Goal: Check status: Check status

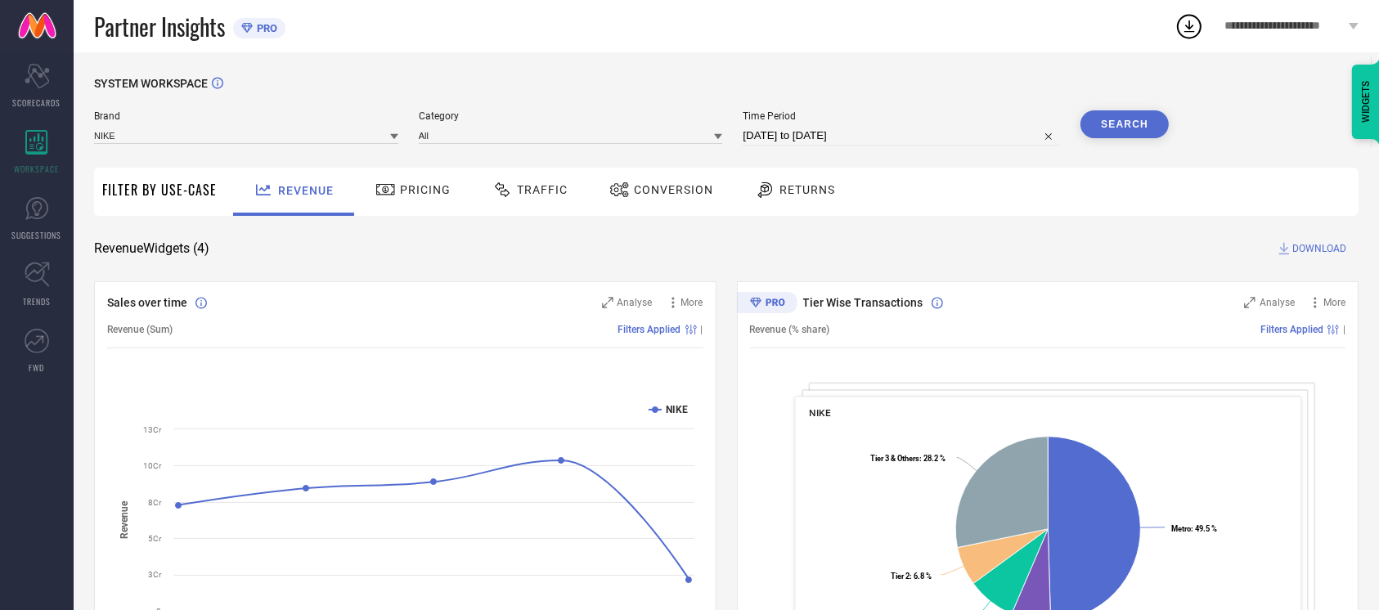
scroll to position [1, 0]
click at [648, 173] on div "Conversion" at bounding box center [661, 191] width 145 height 48
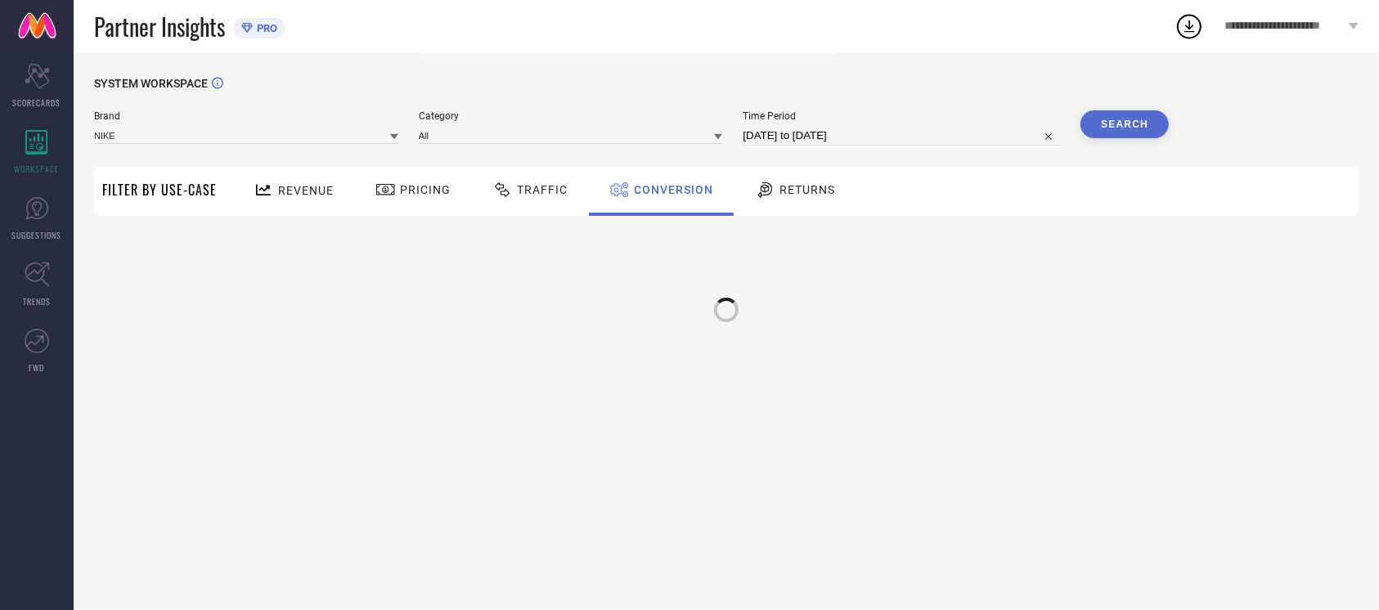
scroll to position [0, 0]
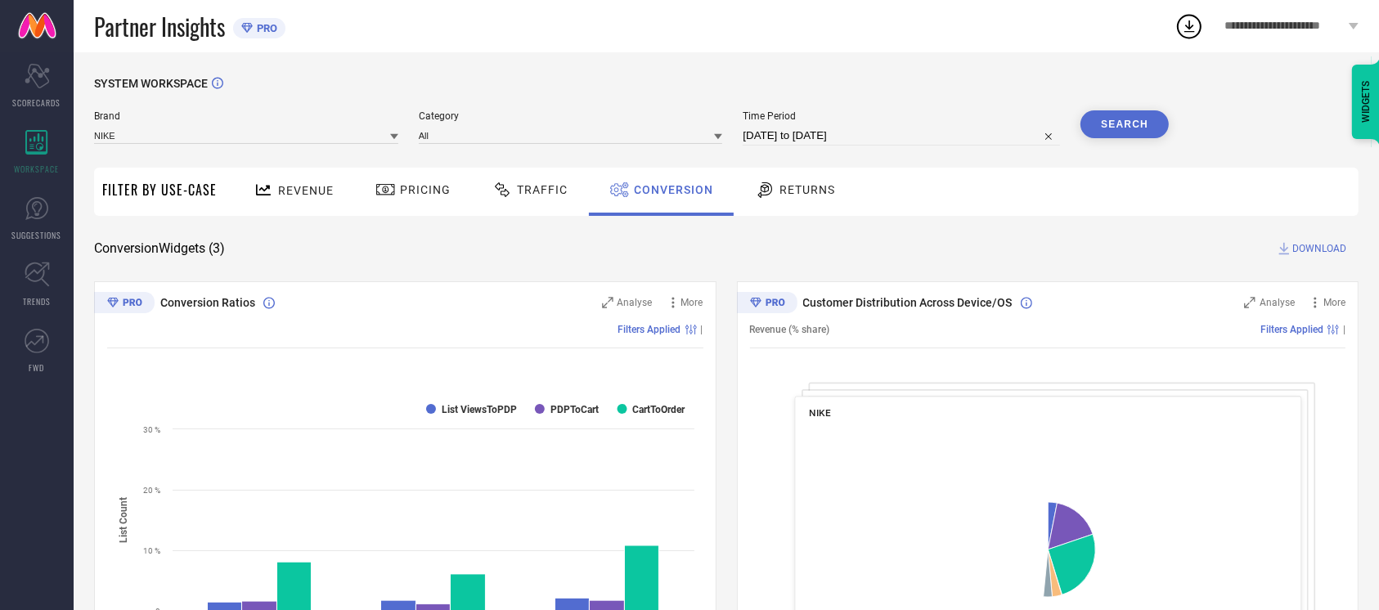
click at [786, 124] on div "Time Period [DATE] to [DATE]" at bounding box center [901, 127] width 317 height 35
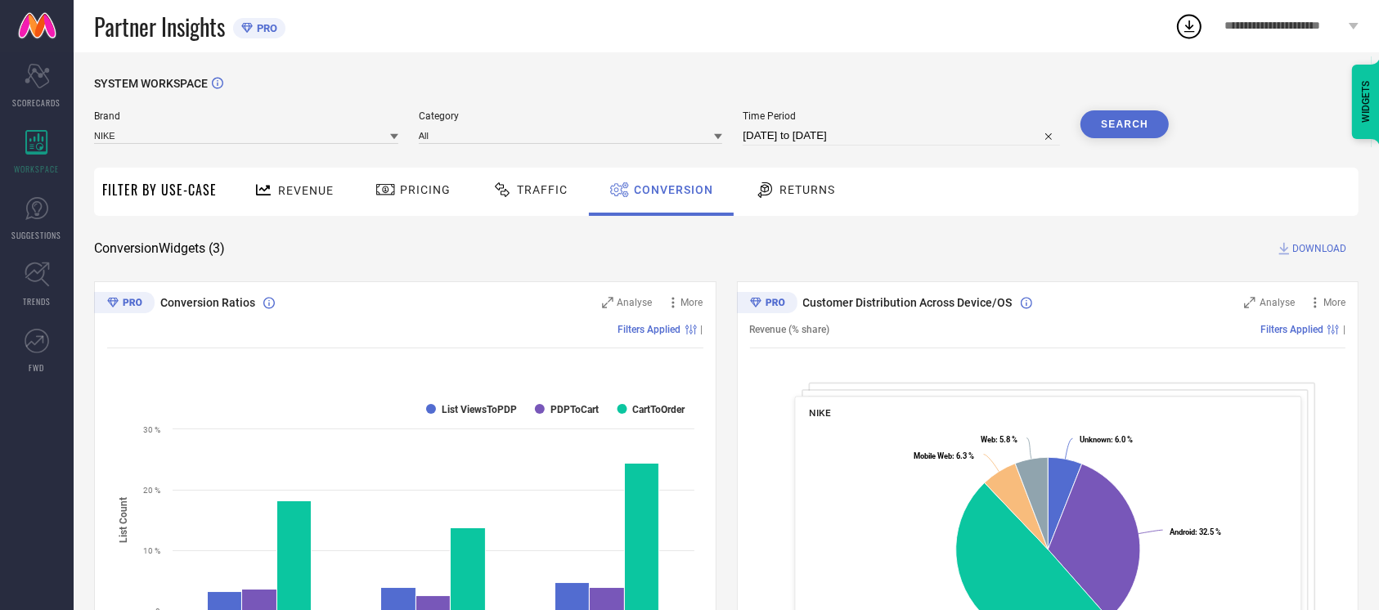
select select "7"
select select "2025"
select select "8"
select select "2025"
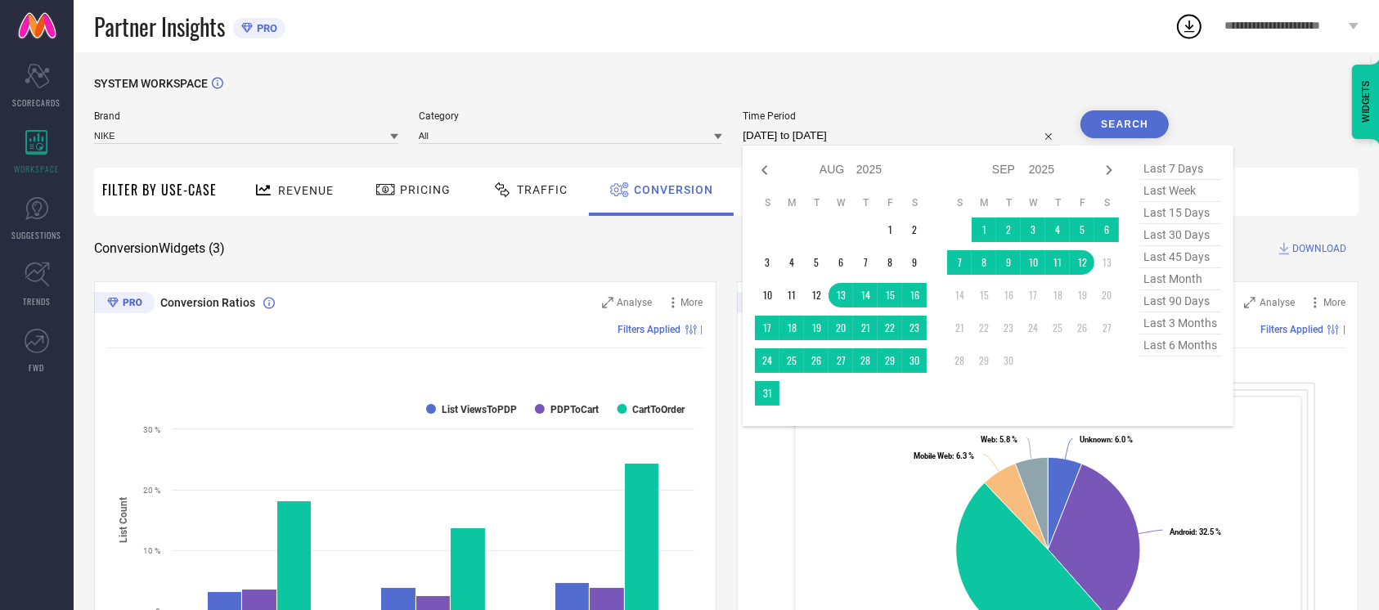
click at [786, 133] on input "[DATE] to [DATE]" at bounding box center [901, 136] width 317 height 20
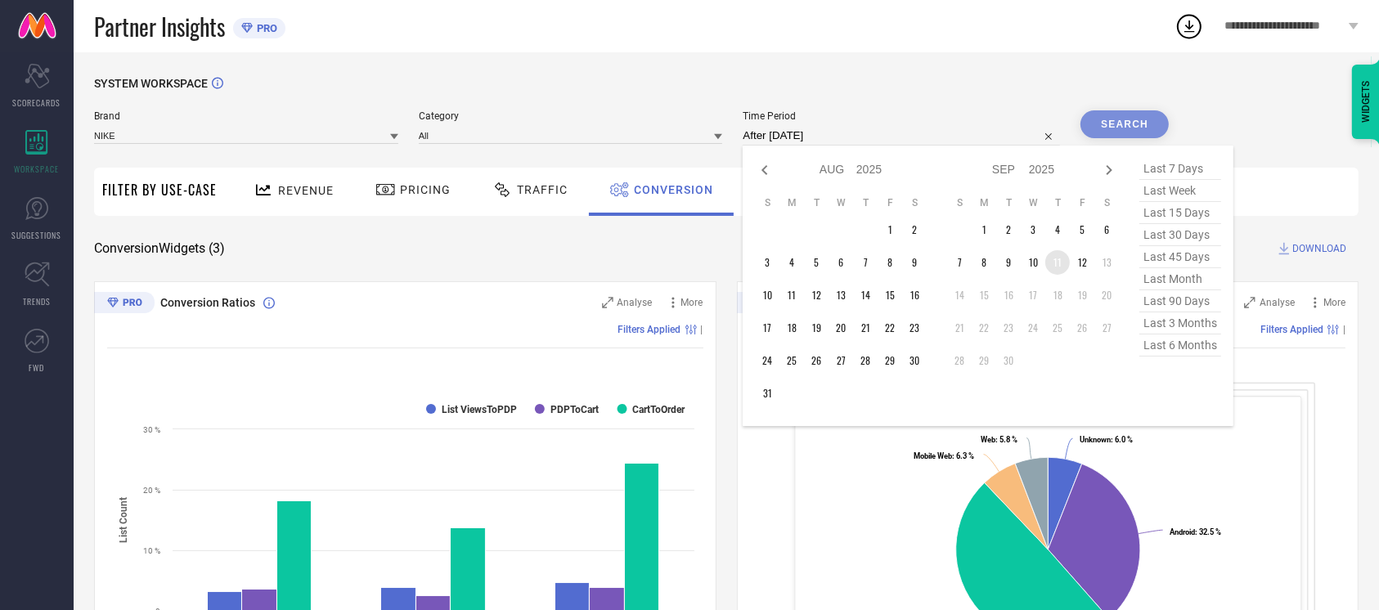
click at [1054, 263] on td "11" at bounding box center [1058, 262] width 25 height 25
type input "[DATE] to [DATE]"
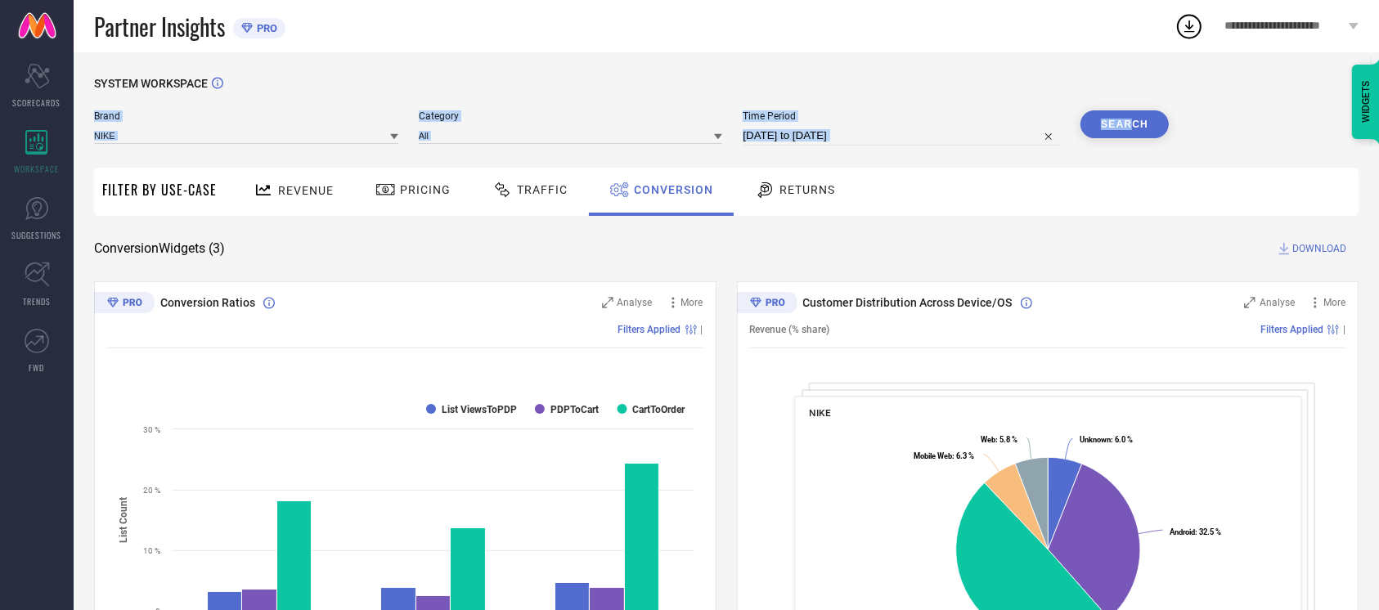
drag, startPoint x: 1134, startPoint y: 109, endPoint x: 1134, endPoint y: 118, distance: 9.0
click at [1134, 118] on div "SYSTEM WORKSPACE Brand NIKE Category All Time Period [DATE] to [DATE] Search Fi…" at bounding box center [726, 598] width 1265 height 1043
click at [1134, 118] on button "Search" at bounding box center [1125, 124] width 88 height 28
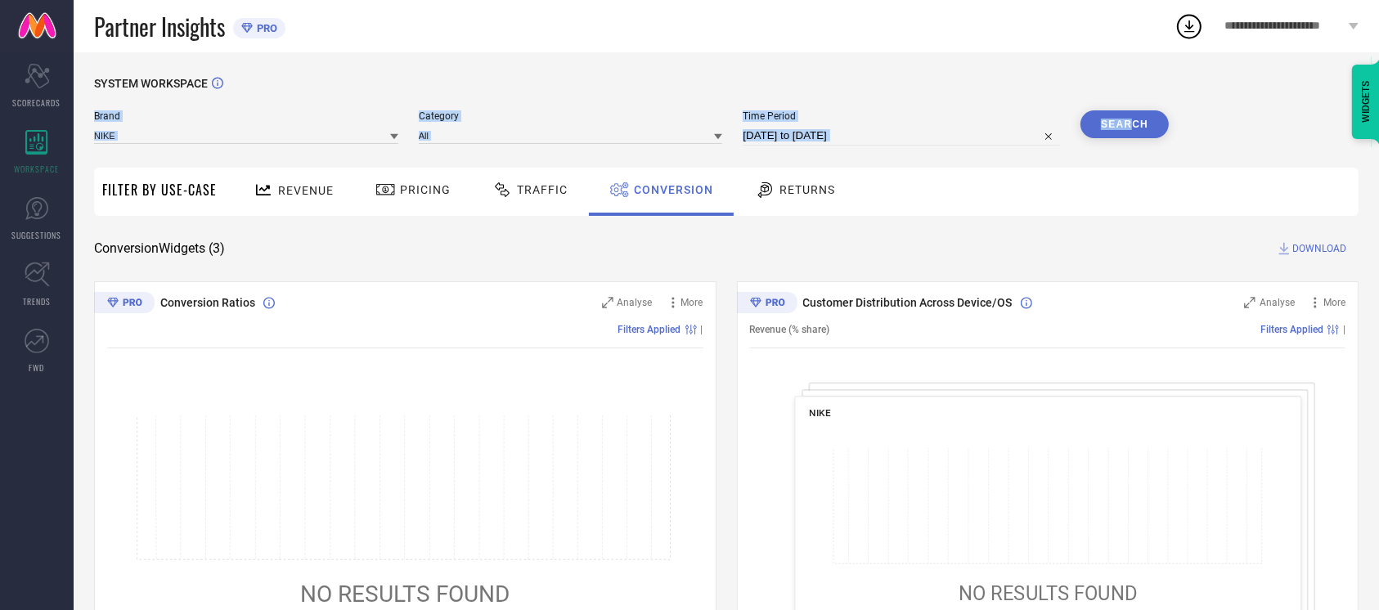
select select "8"
select select "2025"
select select "9"
select select "2025"
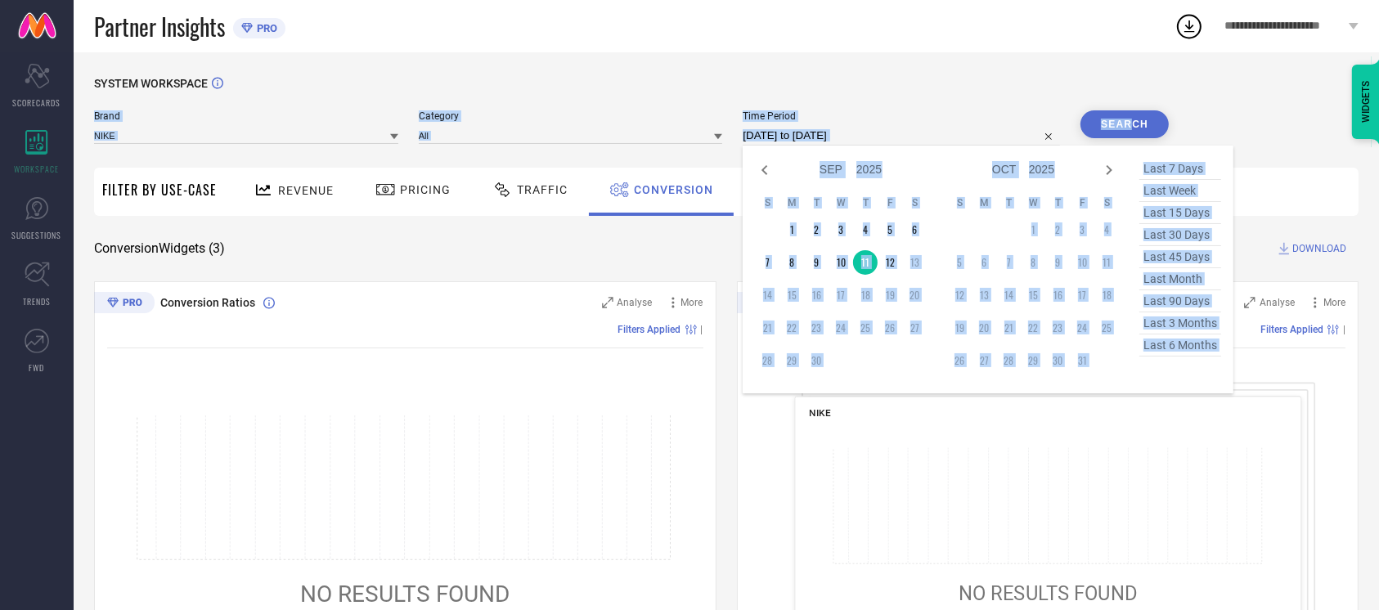
click at [954, 145] on input "[DATE] to [DATE]" at bounding box center [901, 136] width 317 height 20
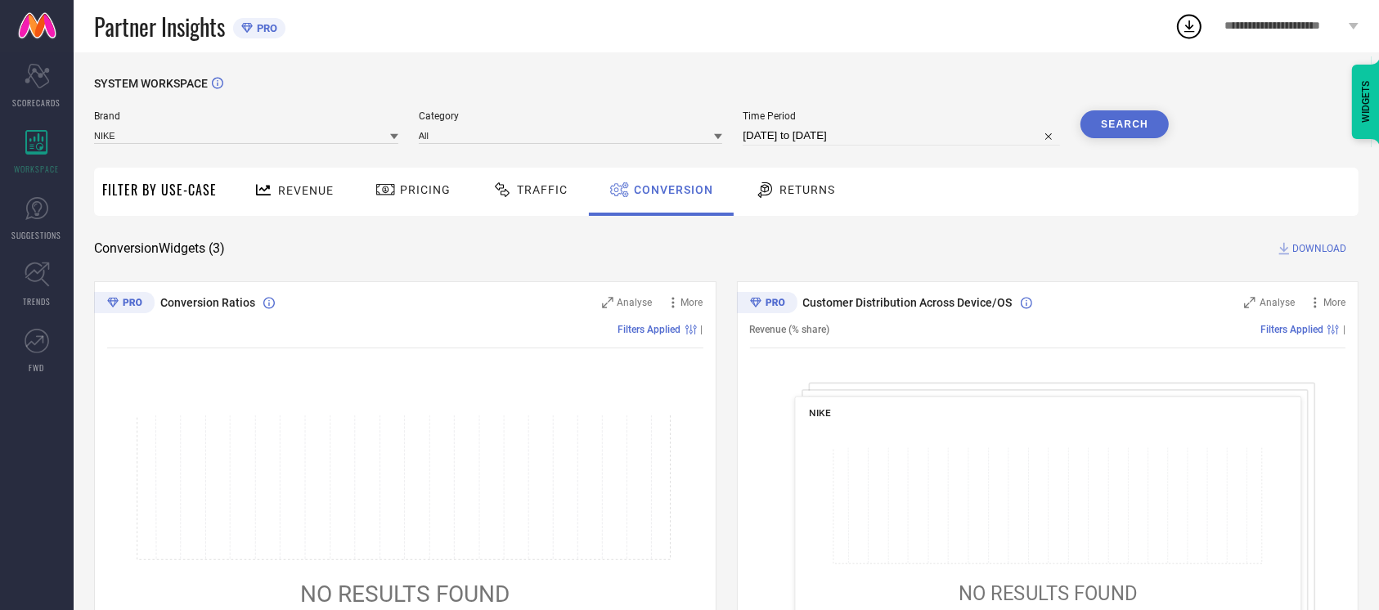
click at [947, 101] on div "SYSTEM WORKSPACE" at bounding box center [726, 94] width 1265 height 34
select select "8"
select select "2025"
select select "9"
select select "2025"
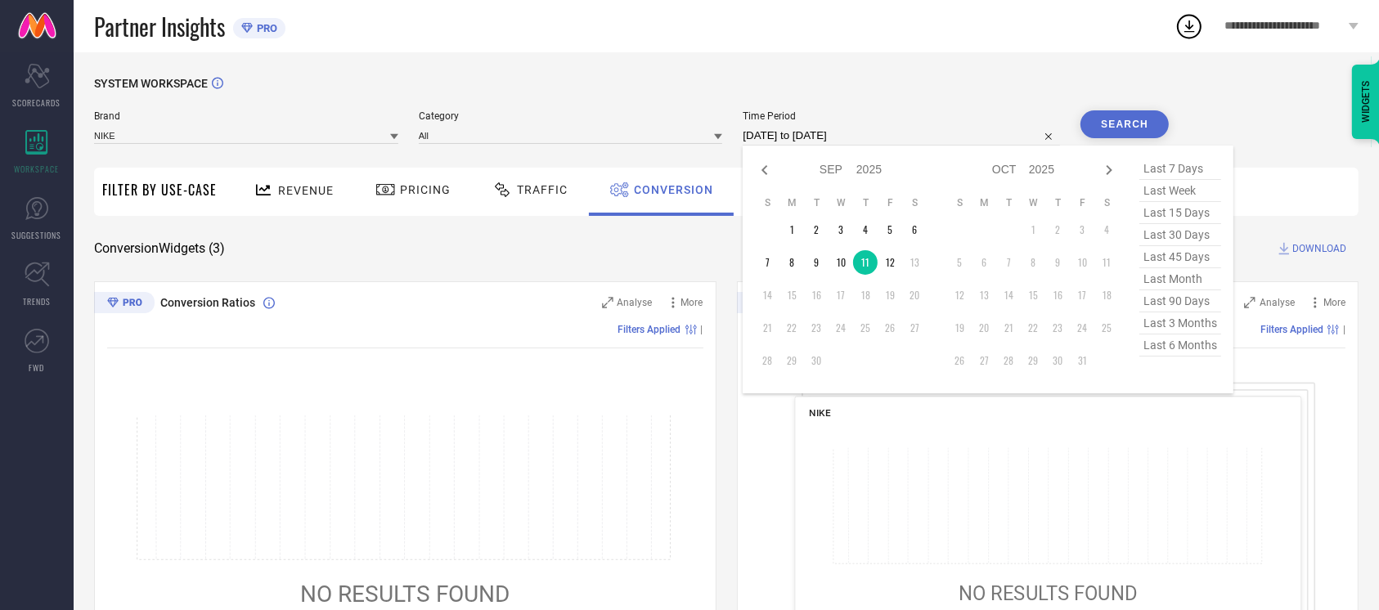
click at [951, 132] on input "[DATE] to [DATE]" at bounding box center [901, 136] width 317 height 20
click at [840, 254] on td "10" at bounding box center [841, 262] width 25 height 25
type input "[DATE] to [DATE]"
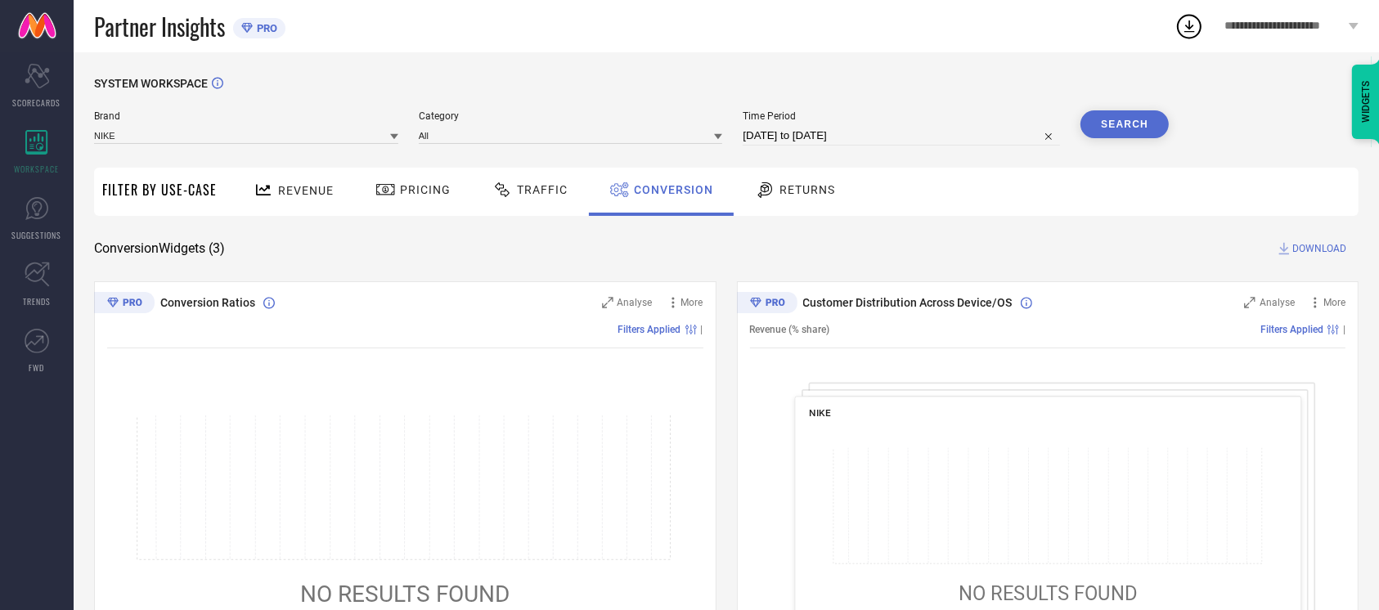
click at [1106, 121] on button "Search" at bounding box center [1125, 124] width 88 height 28
select select "8"
select select "2025"
select select "9"
select select "2025"
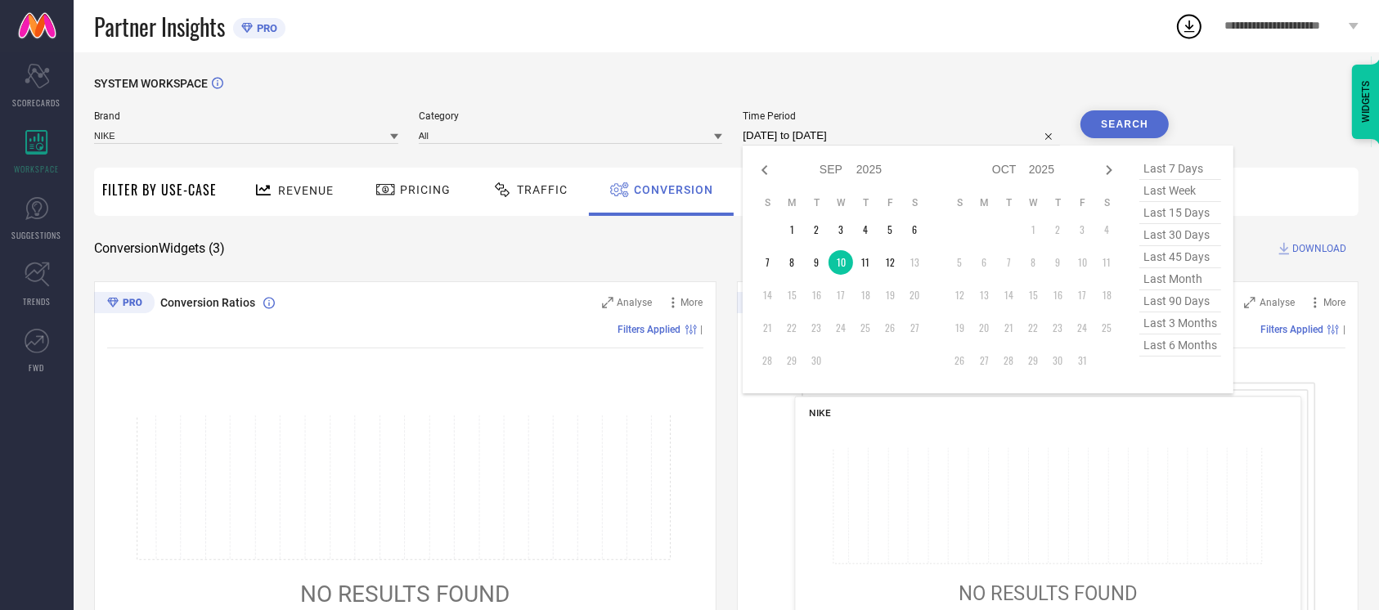
click at [905, 134] on input "[DATE] to [DATE]" at bounding box center [901, 136] width 317 height 20
click at [884, 268] on td "12" at bounding box center [890, 262] width 25 height 25
type input "[DATE] to [DATE]"
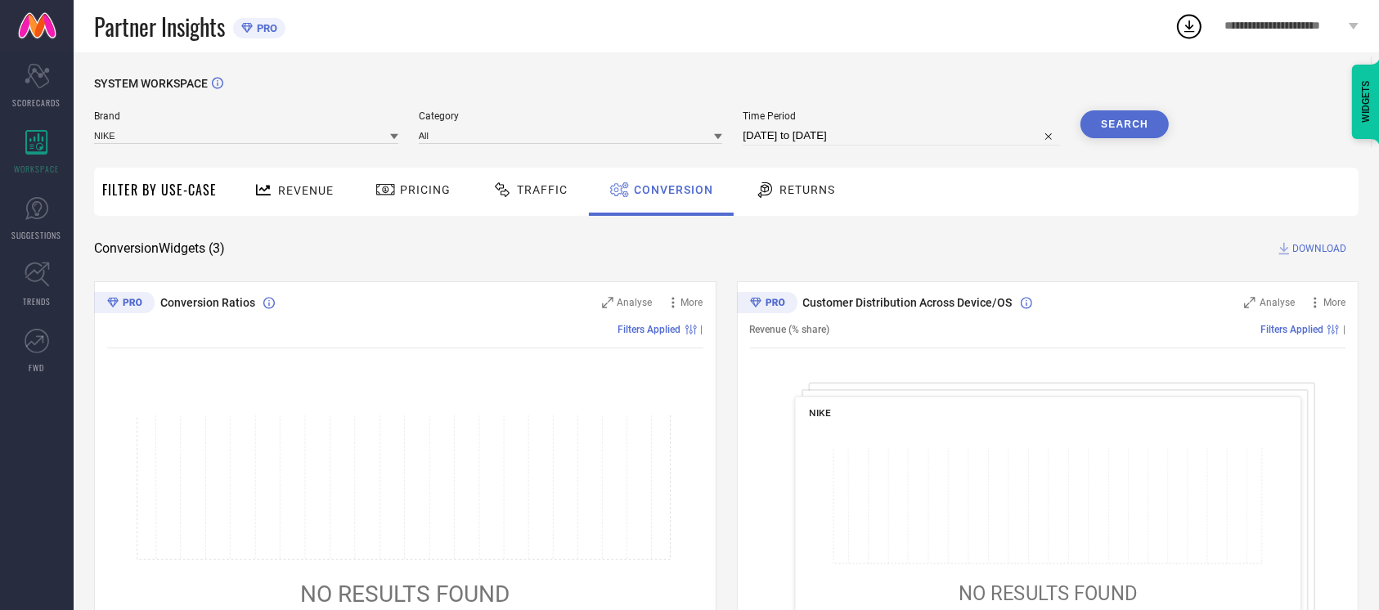
click at [1118, 128] on button "Search" at bounding box center [1125, 124] width 88 height 28
click at [1146, 134] on button "Search" at bounding box center [1125, 124] width 88 height 28
drag, startPoint x: 715, startPoint y: 284, endPoint x: 720, endPoint y: 340, distance: 56.7
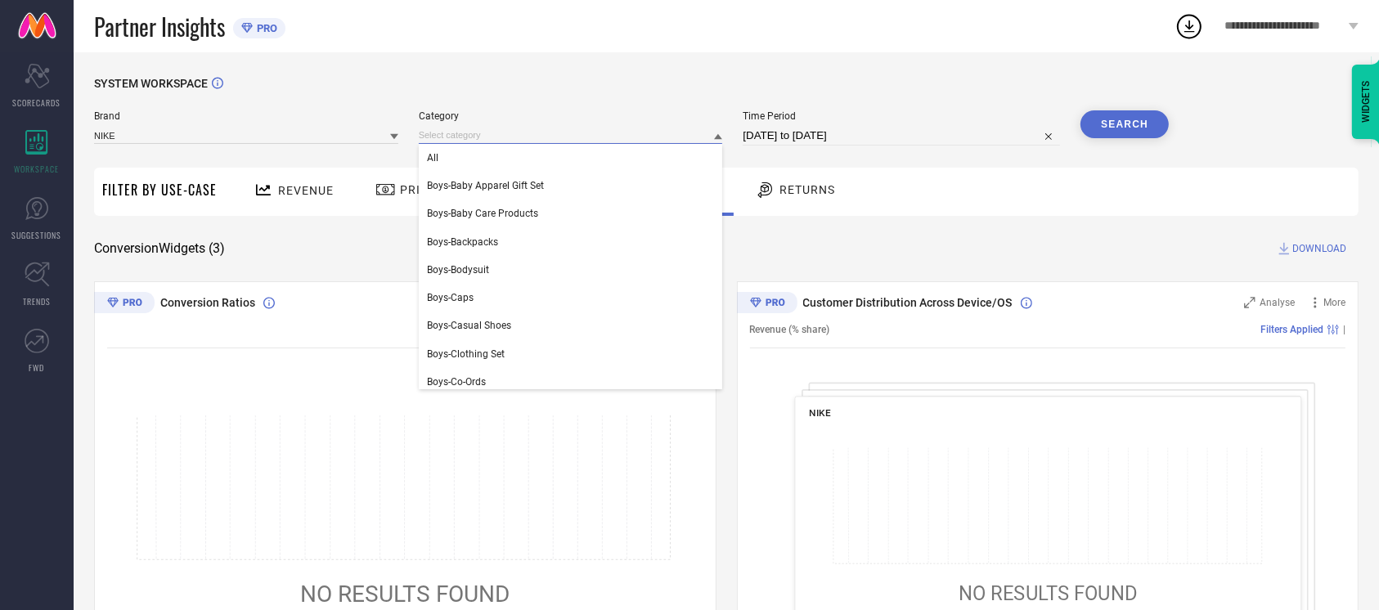
click at [484, 128] on input at bounding box center [571, 135] width 304 height 17
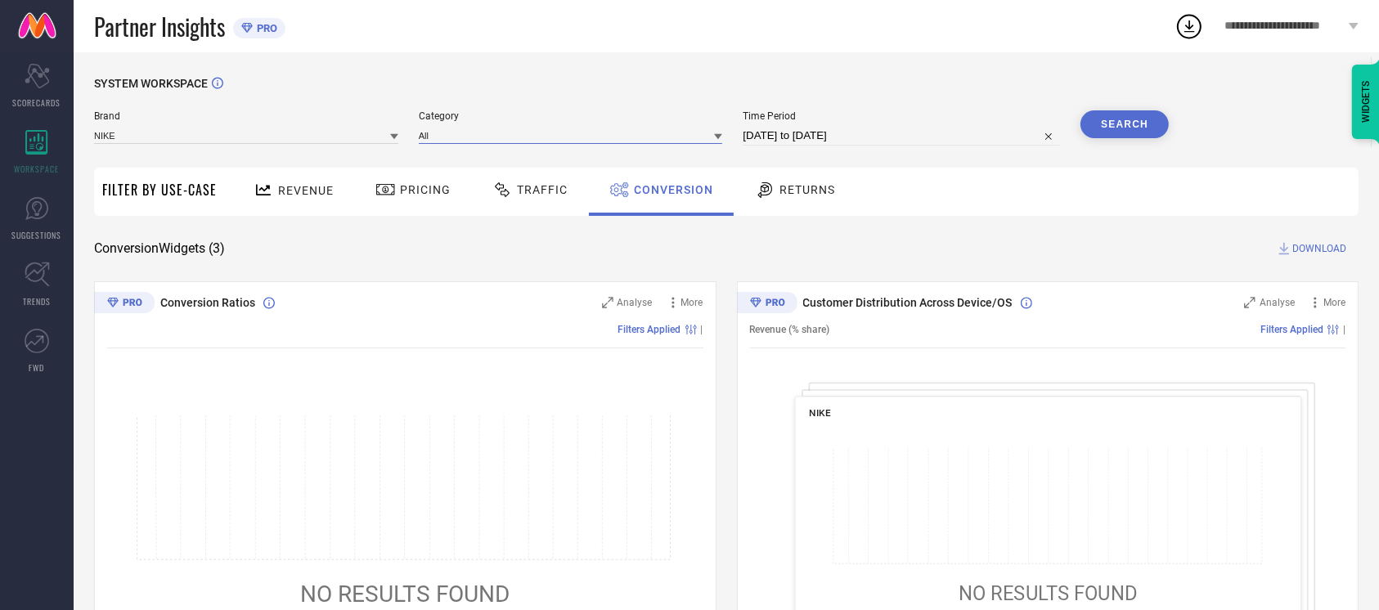
click at [484, 128] on input at bounding box center [571, 135] width 304 height 17
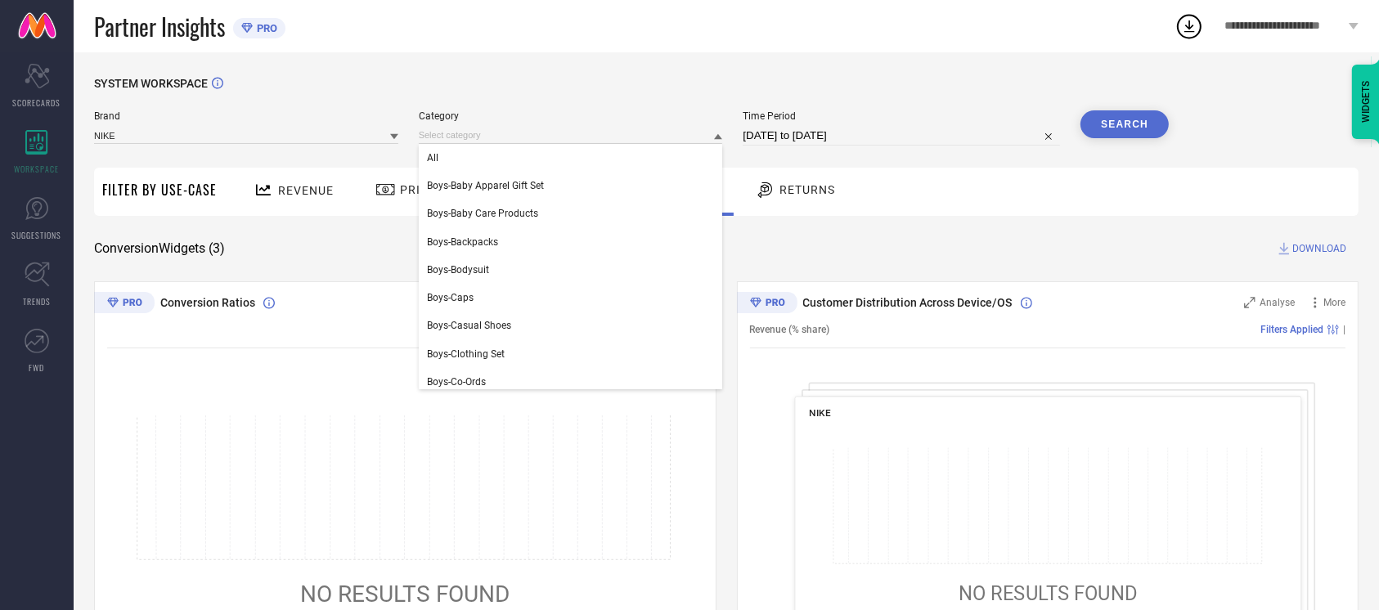
click at [427, 47] on div "Partner Insights PRO" at bounding box center [634, 26] width 1081 height 52
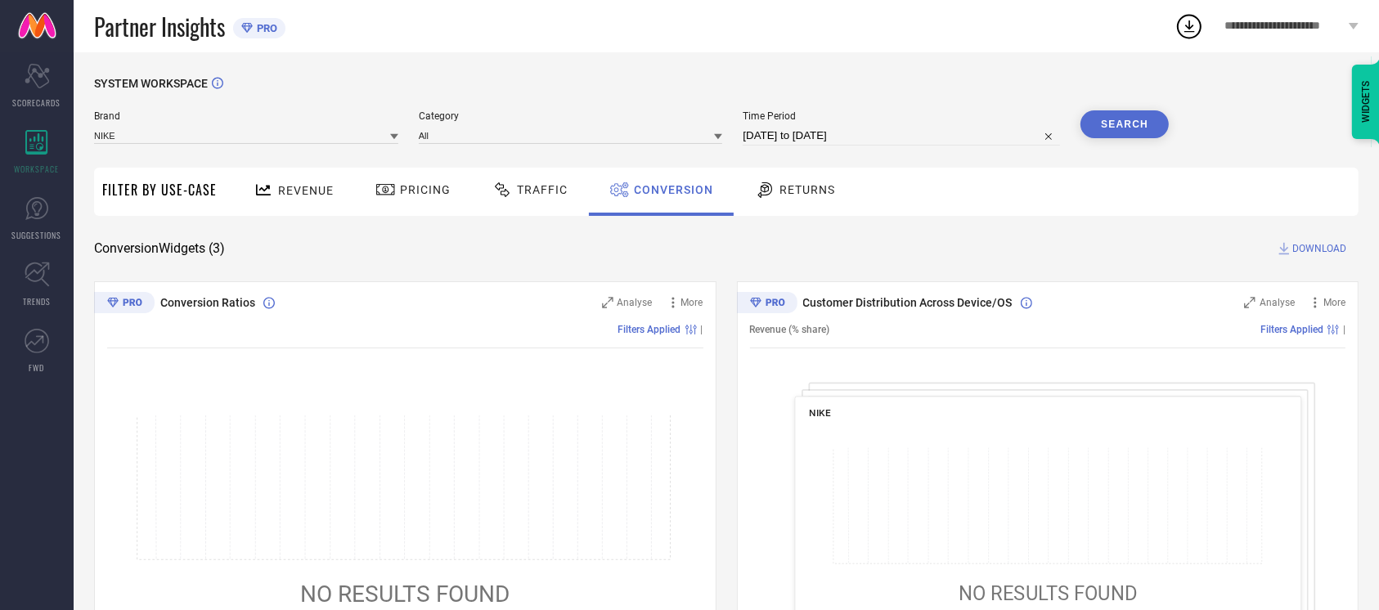
click at [362, 53] on div "SYSTEM WORKSPACE Brand NIKE Category All Time Period [DATE] to [DATE] Search Fi…" at bounding box center [727, 598] width 1306 height 1092
click at [556, 77] on div "SYSTEM WORKSPACE" at bounding box center [726, 94] width 1265 height 34
click at [707, 235] on div "SYSTEM WORKSPACE Brand NIKE Category All Time Period [DATE] to [DATE] Search Fi…" at bounding box center [726, 598] width 1265 height 1043
click at [706, 241] on div "Conversion Widgets ( 3 ) DOWNLOAD" at bounding box center [726, 249] width 1265 height 16
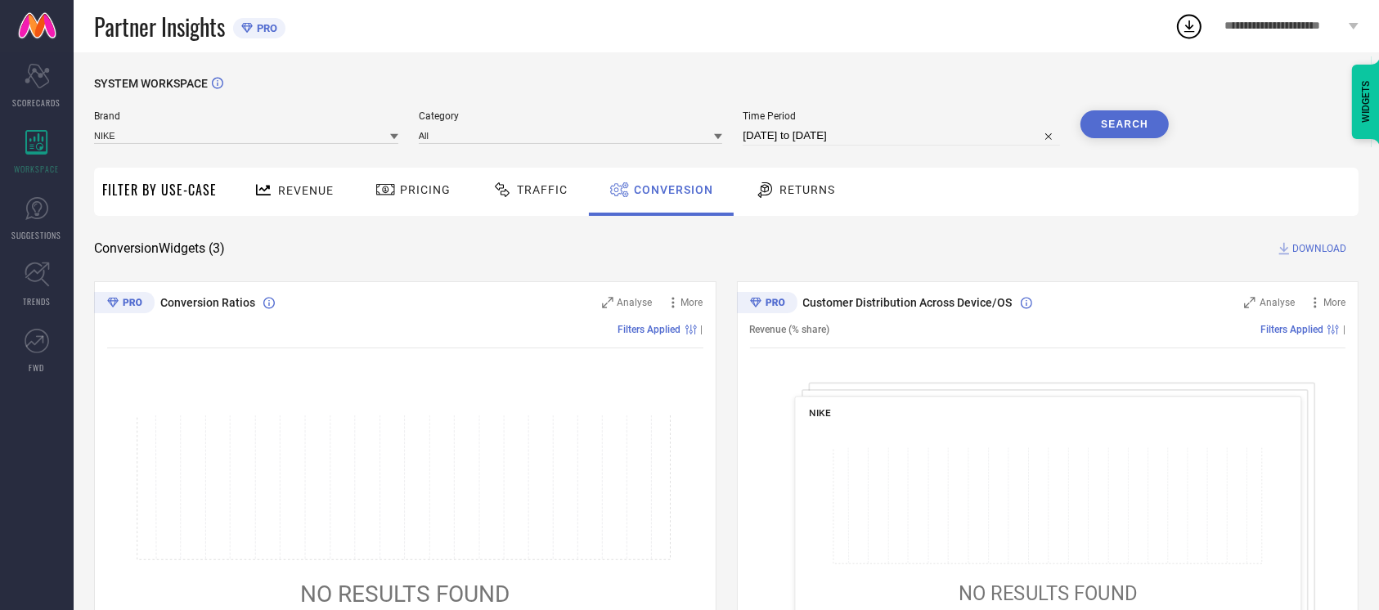
click at [692, 246] on div "Conversion Widgets ( 3 ) DOWNLOAD" at bounding box center [726, 249] width 1265 height 16
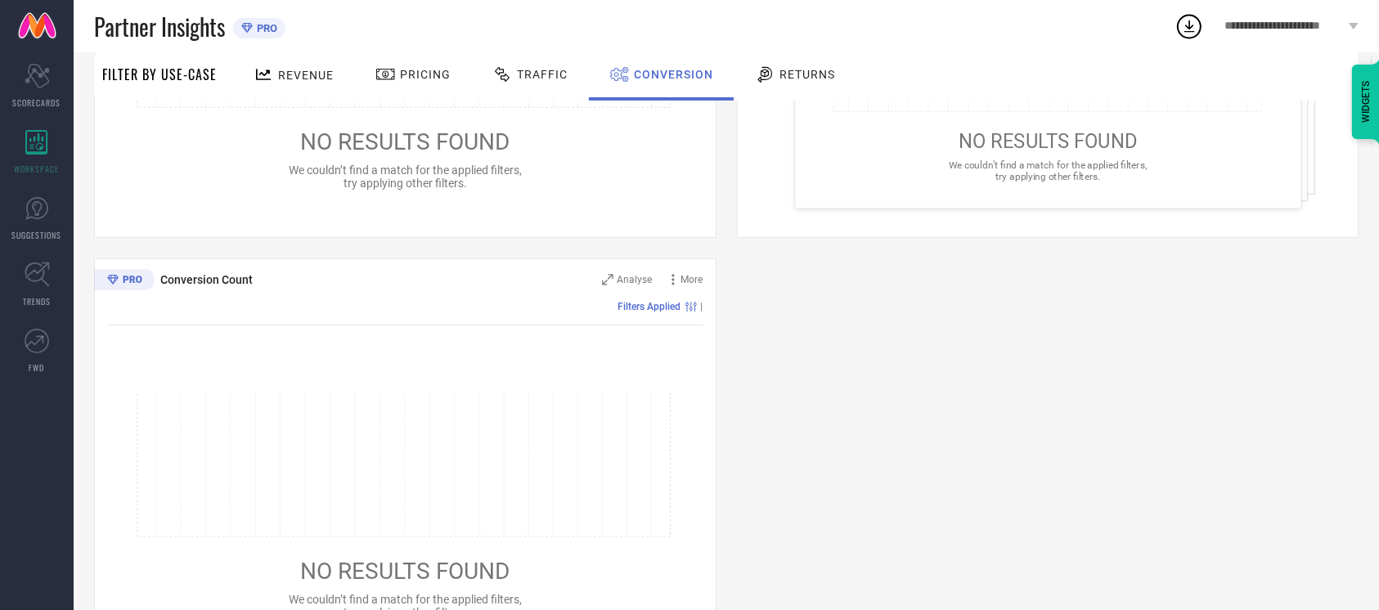
scroll to position [534, 0]
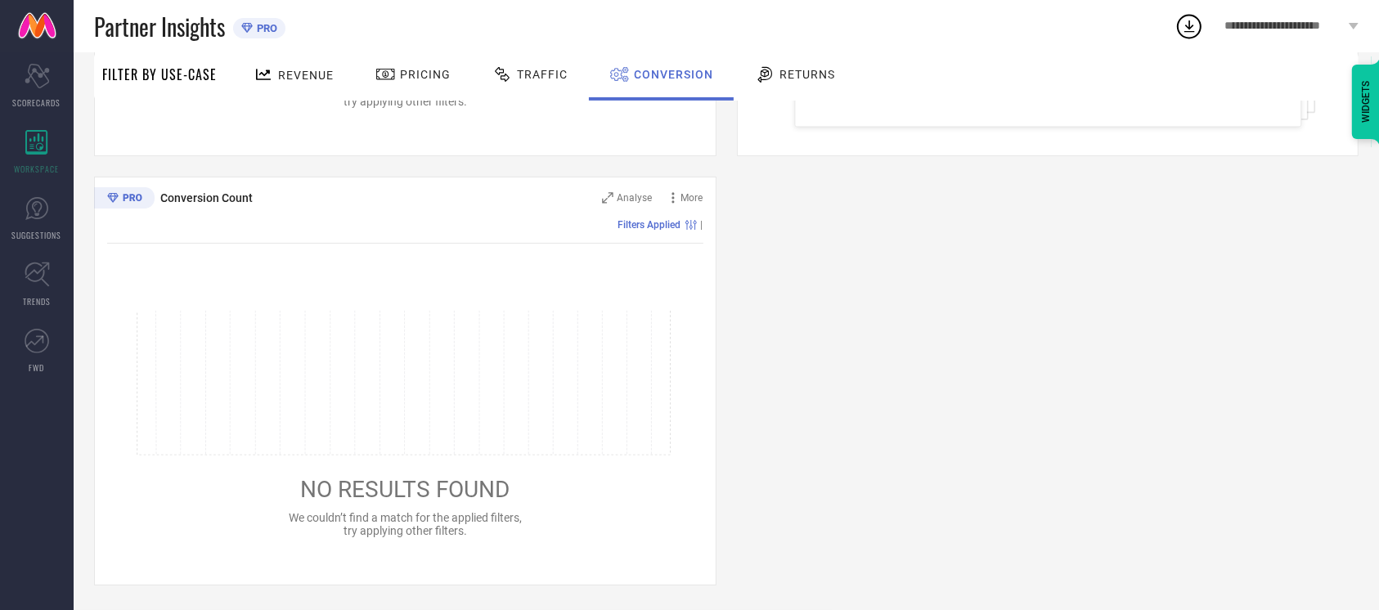
click at [717, 130] on div "Conversion Ratios Analyse More Filters Applied | NO RESULTS FOUND We couldn’t f…" at bounding box center [726, 166] width 1265 height 839
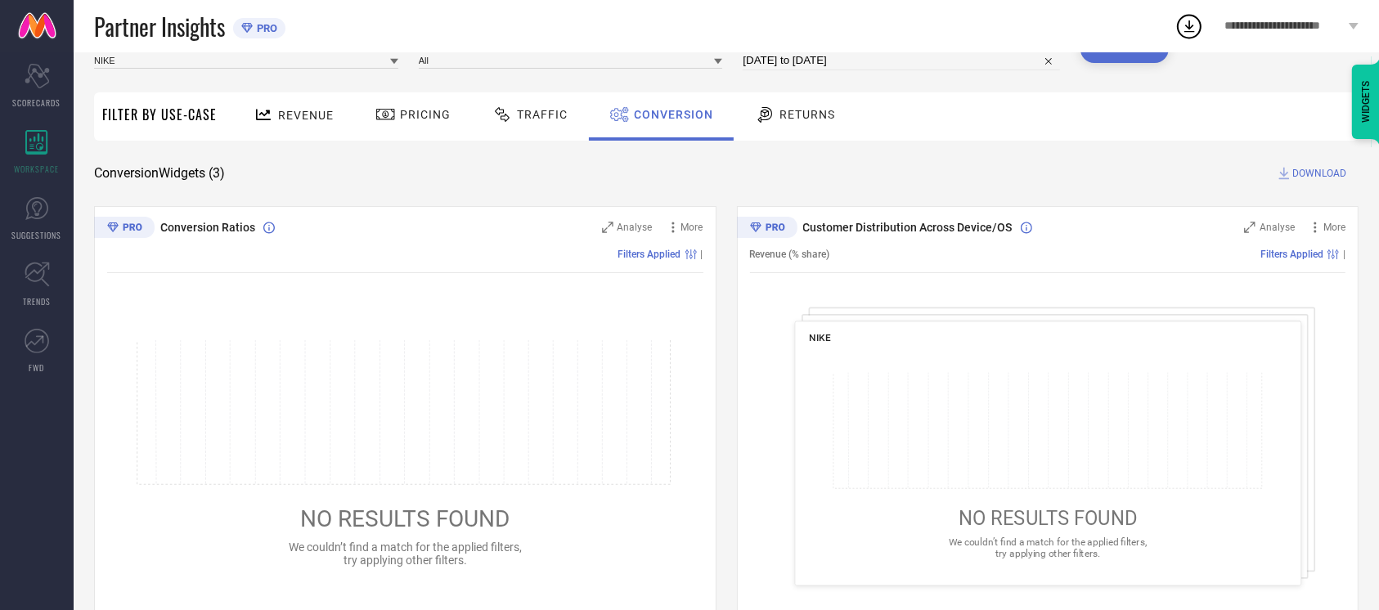
scroll to position [0, 0]
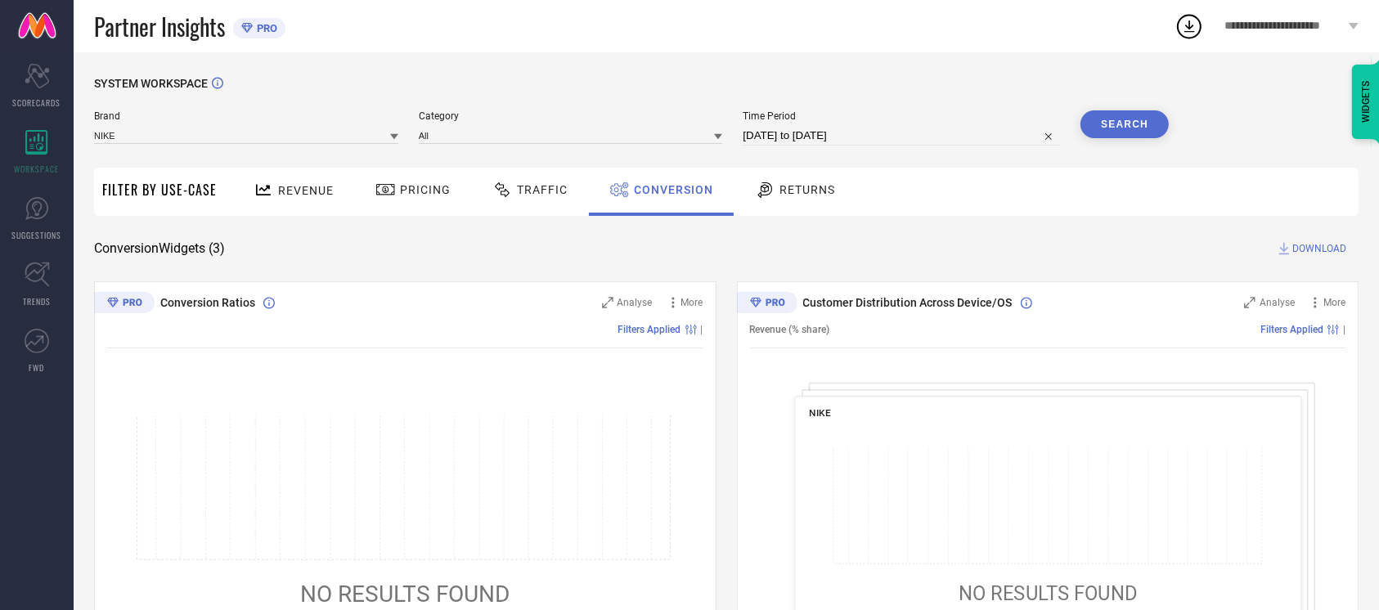
click at [708, 88] on div "SYSTEM WORKSPACE" at bounding box center [726, 94] width 1265 height 34
drag, startPoint x: 716, startPoint y: 284, endPoint x: 608, endPoint y: 271, distance: 108.8
click at [608, 271] on div "SYSTEM WORKSPACE Brand NIKE Category All Time Period [DATE] to [DATE] Search Fi…" at bounding box center [726, 598] width 1265 height 1043
drag, startPoint x: 713, startPoint y: 285, endPoint x: 563, endPoint y: 304, distance: 151.8
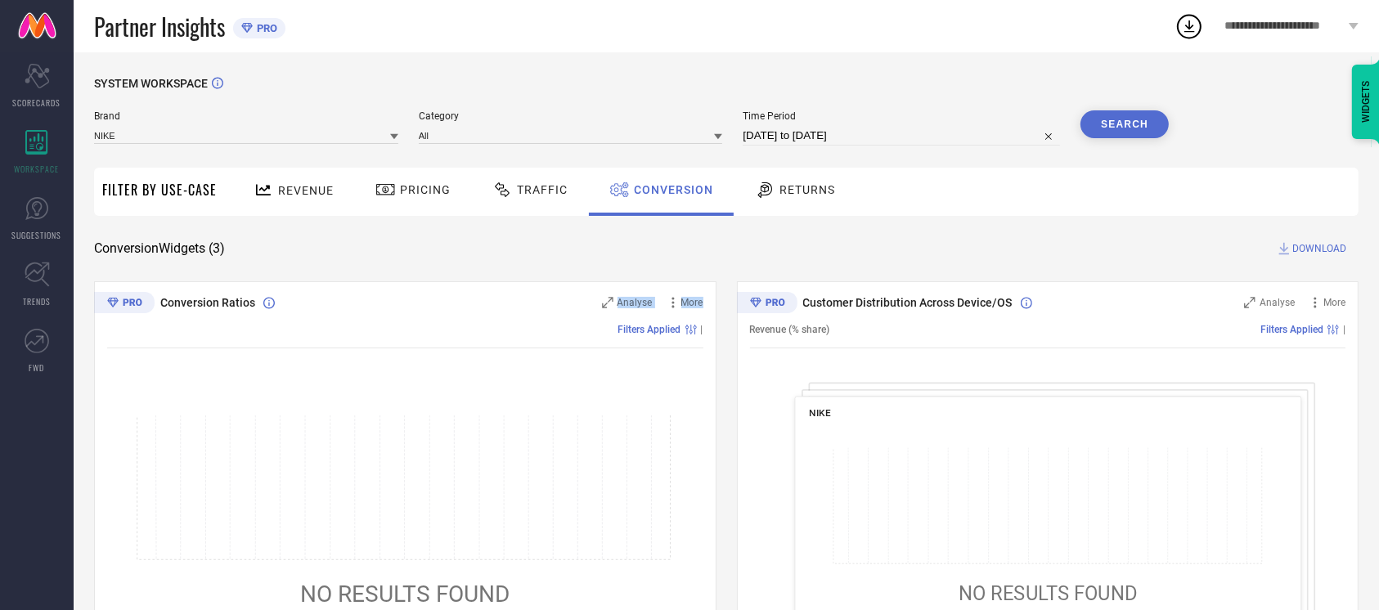
click at [563, 304] on div "Conversion Ratios Analyse More Filters Applied | NO RESULTS FOUND We couldn’t f…" at bounding box center [405, 485] width 623 height 409
click at [587, 253] on div "Conversion Widgets ( 3 ) DOWNLOAD" at bounding box center [726, 249] width 1265 height 16
click at [29, 141] on icon at bounding box center [36, 142] width 23 height 25
click at [715, 70] on div "SYSTEM WORKSPACE Brand NIKE Category All Time Period [DATE] to [DATE] Search Fi…" at bounding box center [727, 598] width 1306 height 1092
click at [715, 281] on div "Conversion Ratios Analyse More Filters Applied | NO RESULTS FOUND We couldn’t f…" at bounding box center [405, 485] width 623 height 409
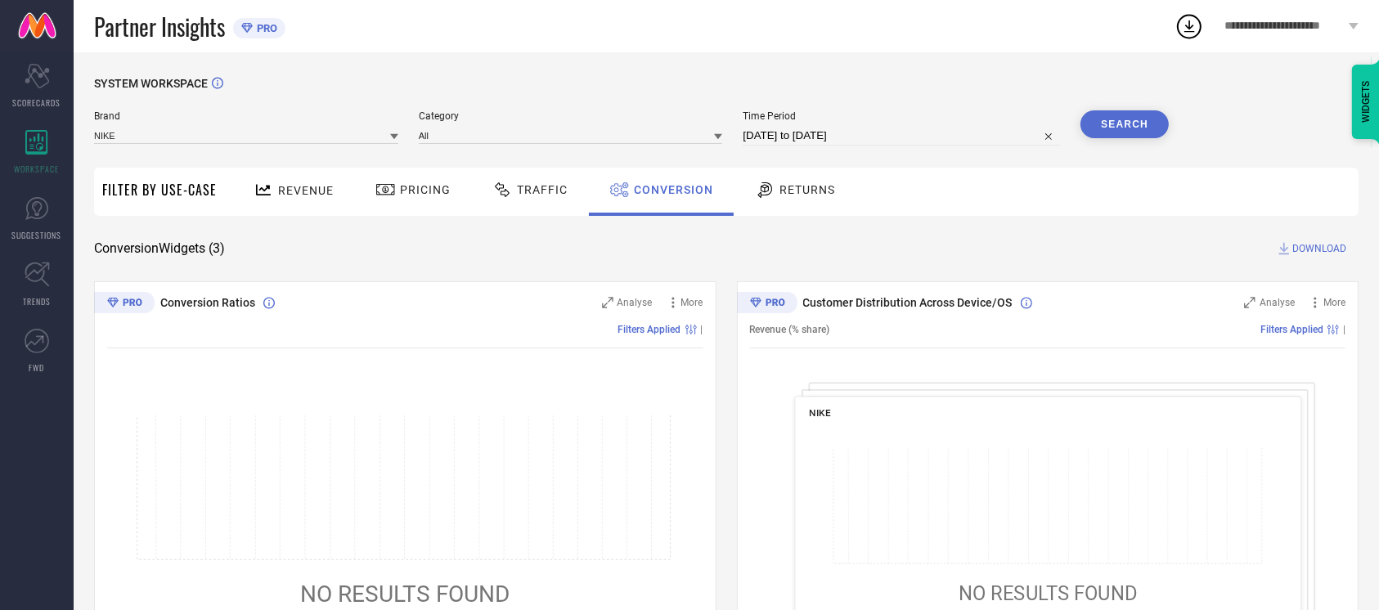
click at [208, 304] on span "Conversion Ratios" at bounding box center [207, 302] width 95 height 13
click at [211, 248] on span "Conversion Widgets ( 3 )" at bounding box center [159, 249] width 131 height 16
click at [108, 252] on span "Conversion Widgets ( 3 )" at bounding box center [159, 249] width 131 height 16
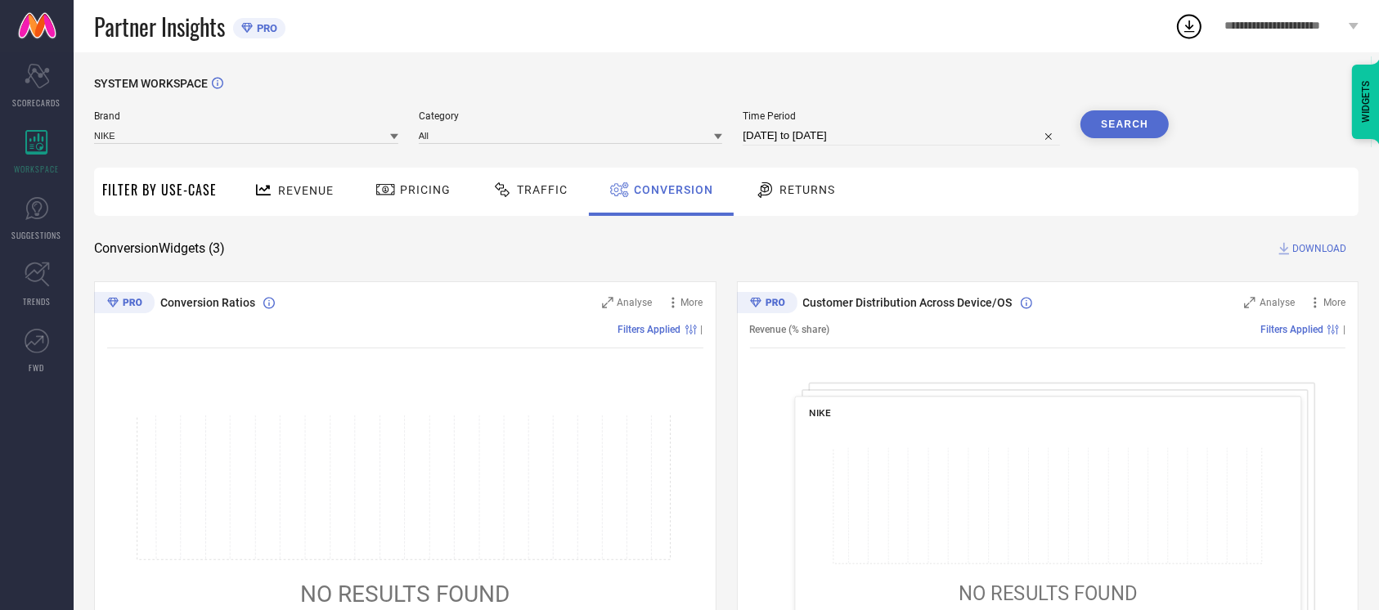
click at [173, 251] on span "Conversion Widgets ( 3 )" at bounding box center [159, 249] width 131 height 16
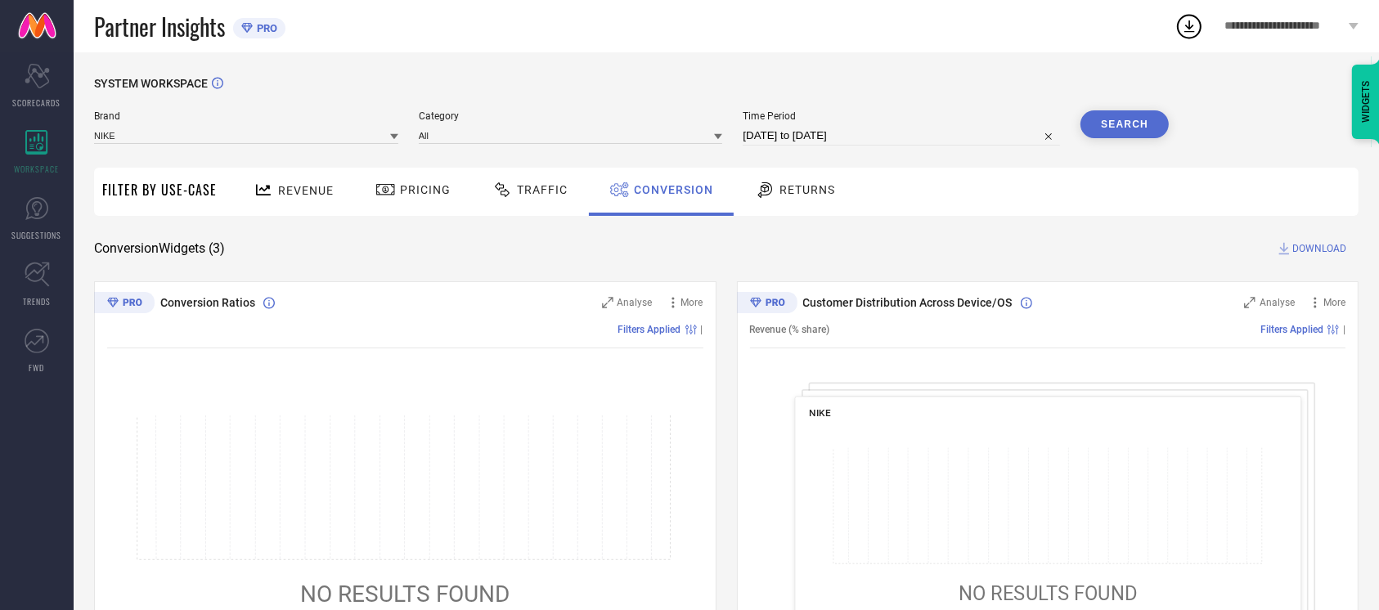
click at [225, 249] on span "Conversion Widgets ( 3 )" at bounding box center [159, 249] width 131 height 16
click at [224, 249] on span "Conversion Widgets ( 3 )" at bounding box center [159, 249] width 131 height 16
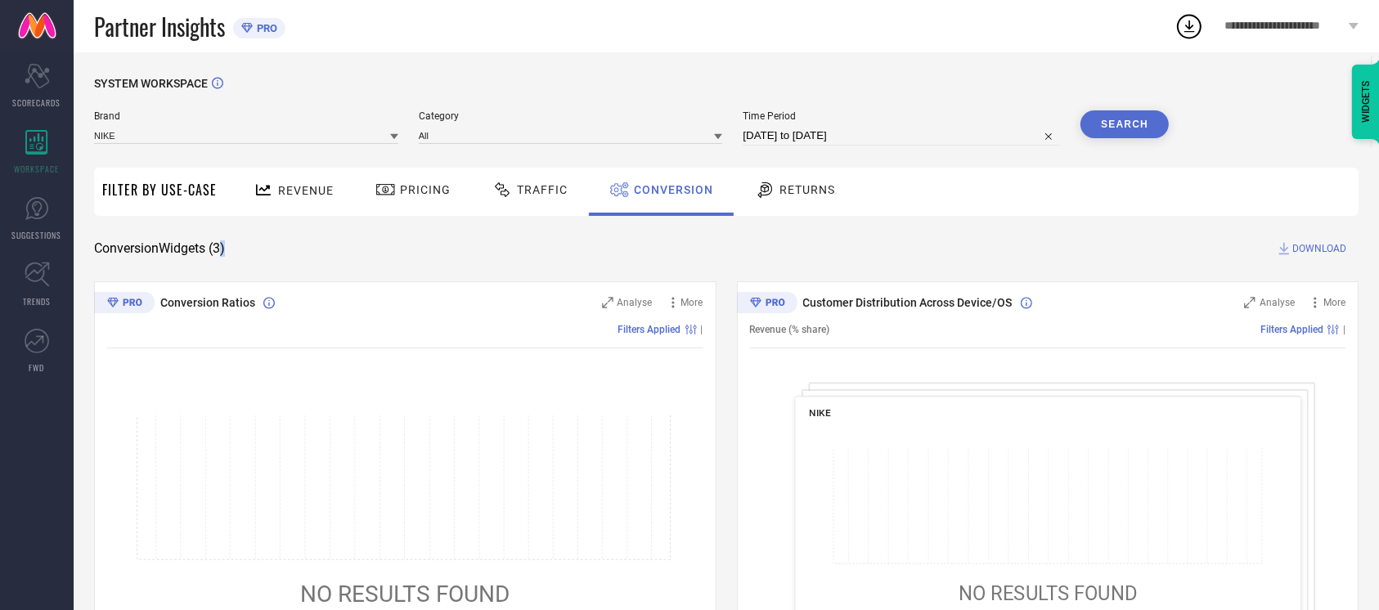
click at [224, 249] on span "Conversion Widgets ( 3 )" at bounding box center [159, 249] width 131 height 16
click at [116, 245] on span "Conversion Widgets ( 3 )" at bounding box center [159, 249] width 131 height 16
click at [511, 230] on div "SYSTEM WORKSPACE Brand NIKE Category All Time Period [DATE] to [DATE] Search Fi…" at bounding box center [726, 598] width 1265 height 1043
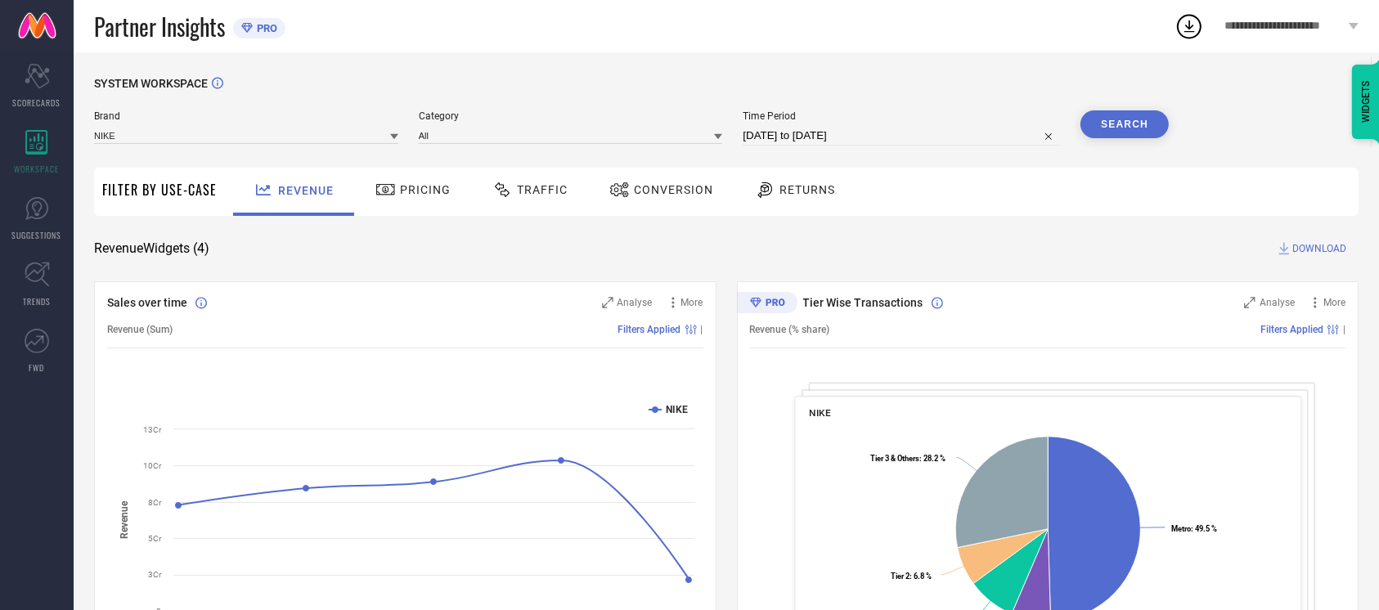
click at [668, 195] on span "Conversion" at bounding box center [673, 189] width 79 height 13
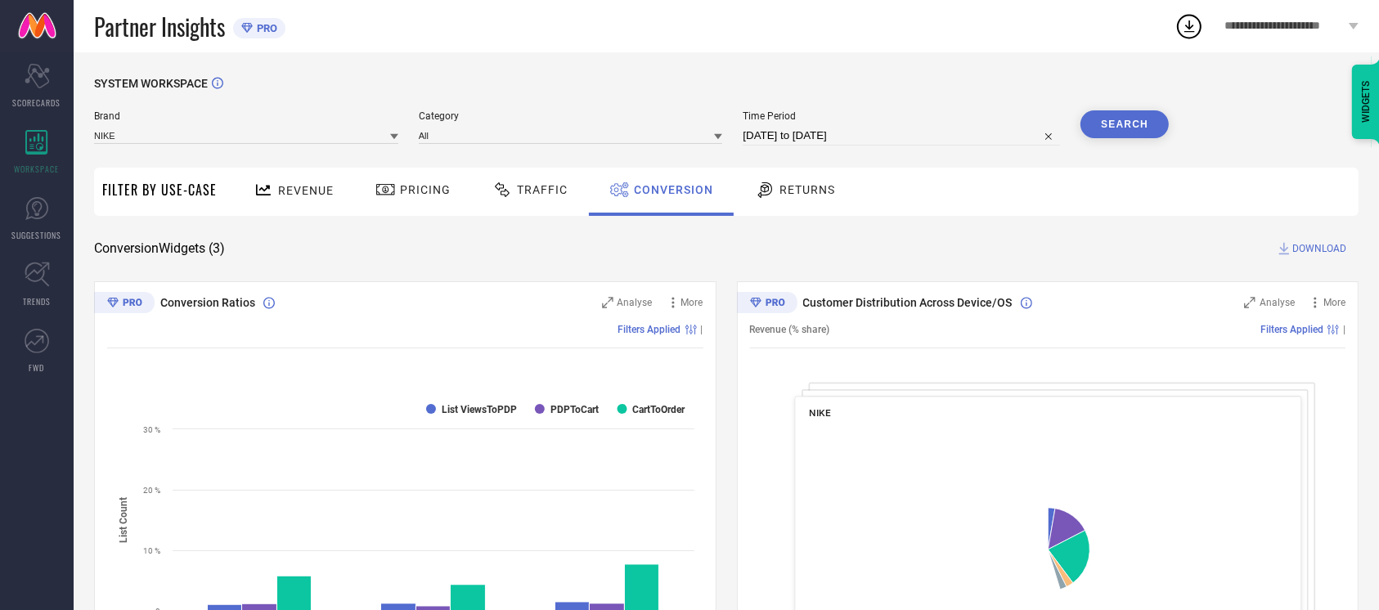
select select "7"
select select "2025"
select select "8"
select select "2025"
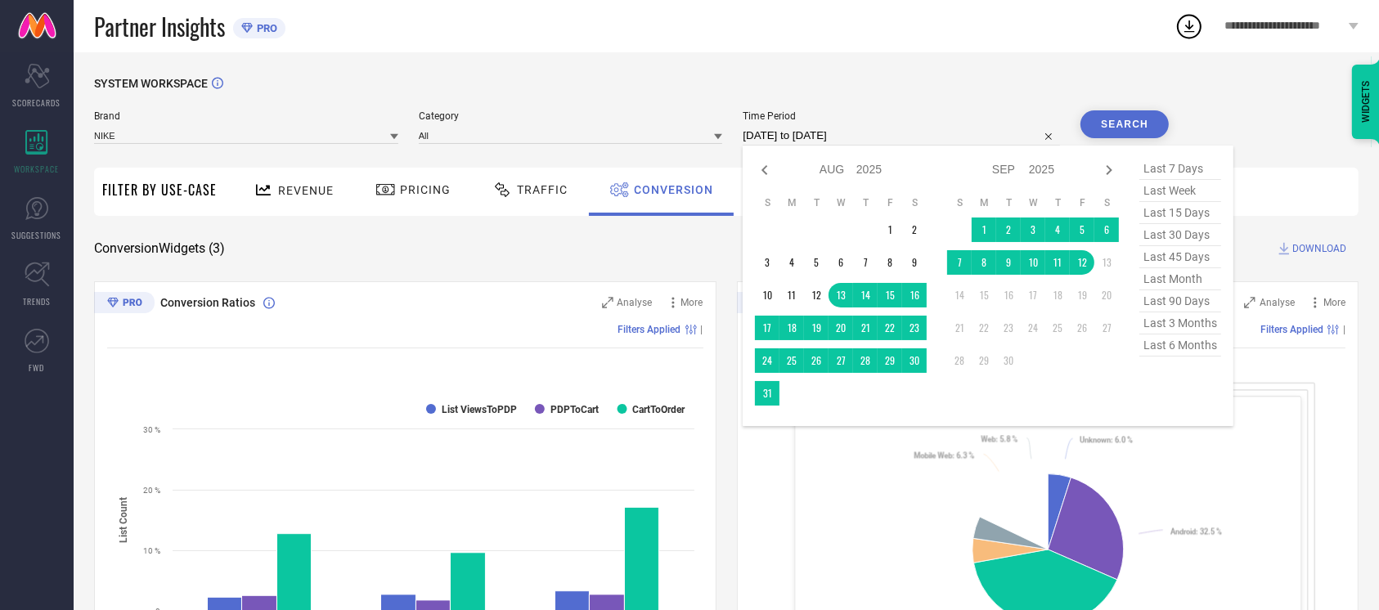
click at [905, 133] on input "[DATE] to [DATE]" at bounding box center [901, 136] width 317 height 20
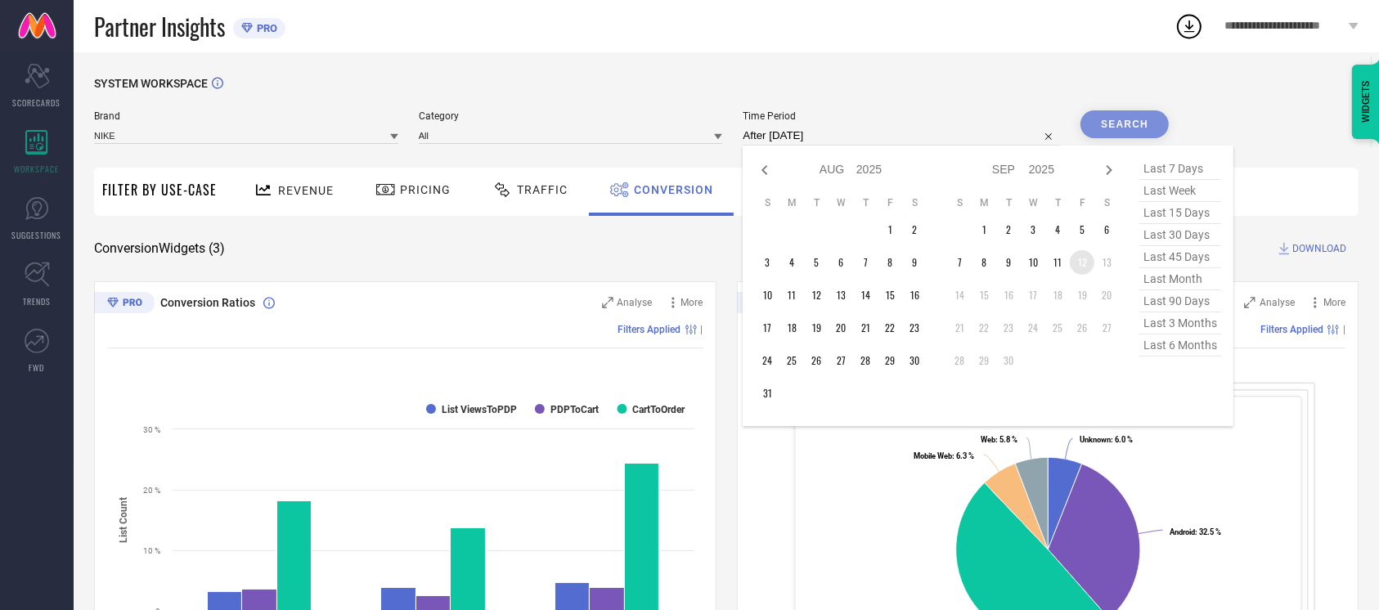
click at [1087, 263] on td "12" at bounding box center [1082, 262] width 25 height 25
type input "[DATE] to [DATE]"
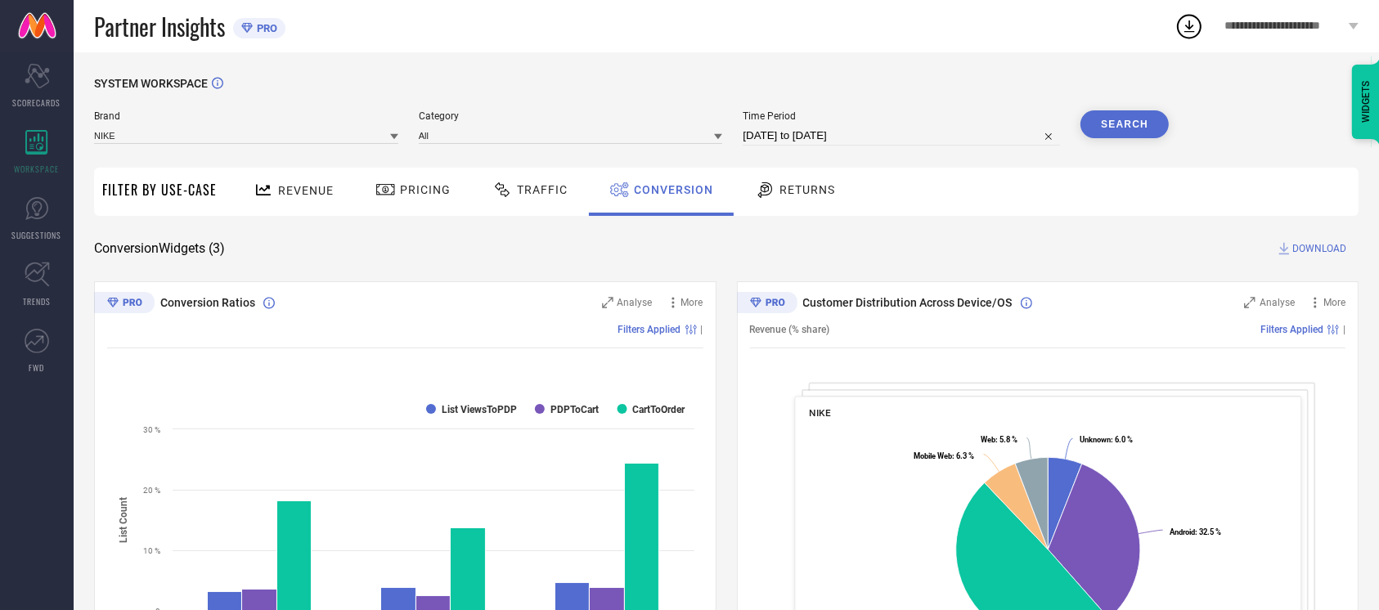
drag, startPoint x: 1087, startPoint y: 263, endPoint x: 1153, endPoint y: 118, distance: 159.7
click at [1153, 118] on button "Search" at bounding box center [1125, 124] width 88 height 28
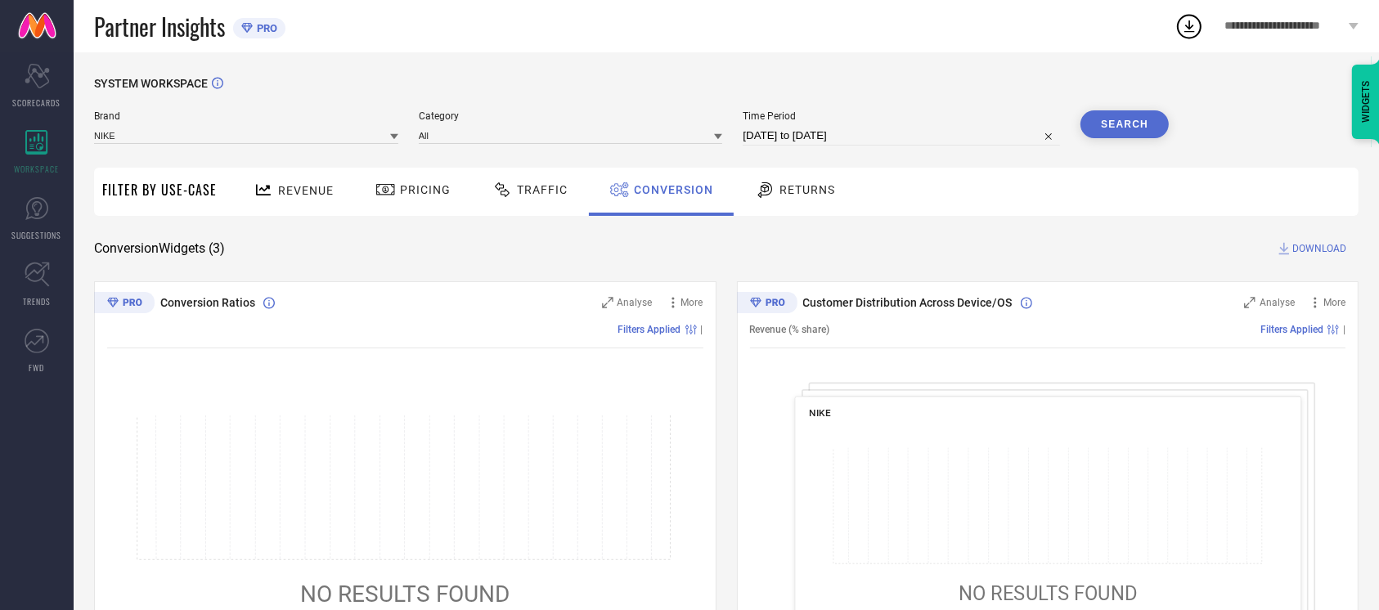
select select "8"
select select "2025"
select select "9"
select select "2025"
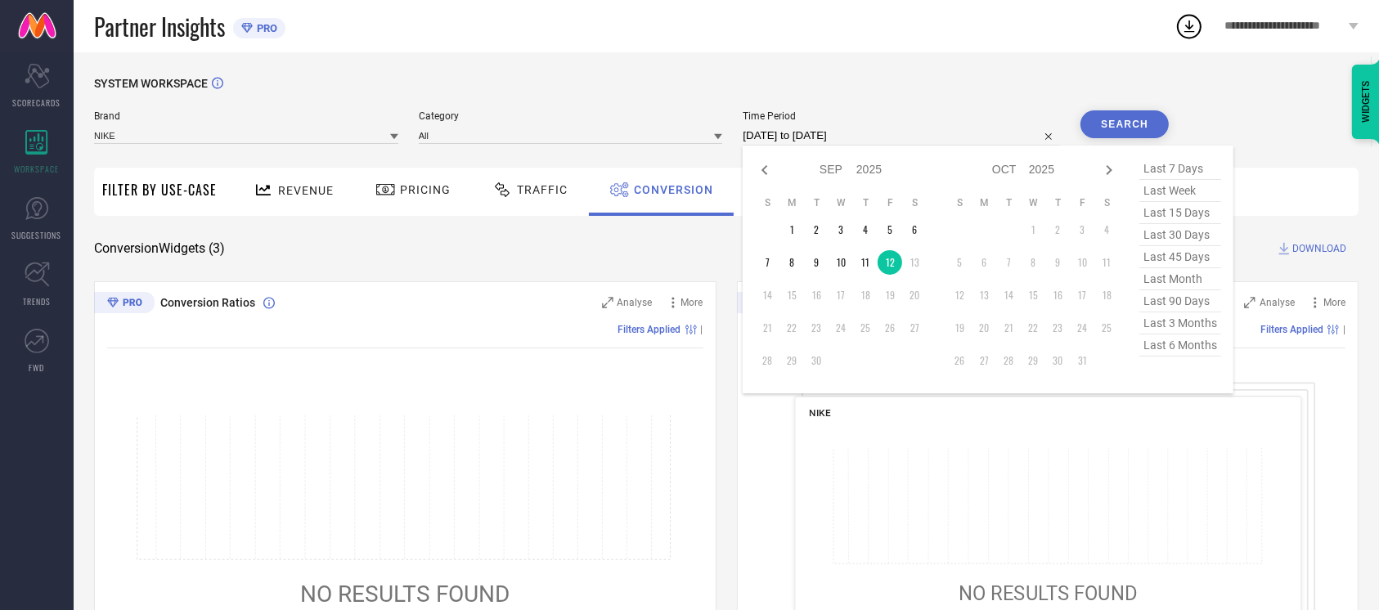
click at [887, 130] on input "[DATE] to [DATE]" at bounding box center [901, 136] width 317 height 20
click at [858, 259] on td "11" at bounding box center [865, 262] width 25 height 25
type input "[DATE] to [DATE]"
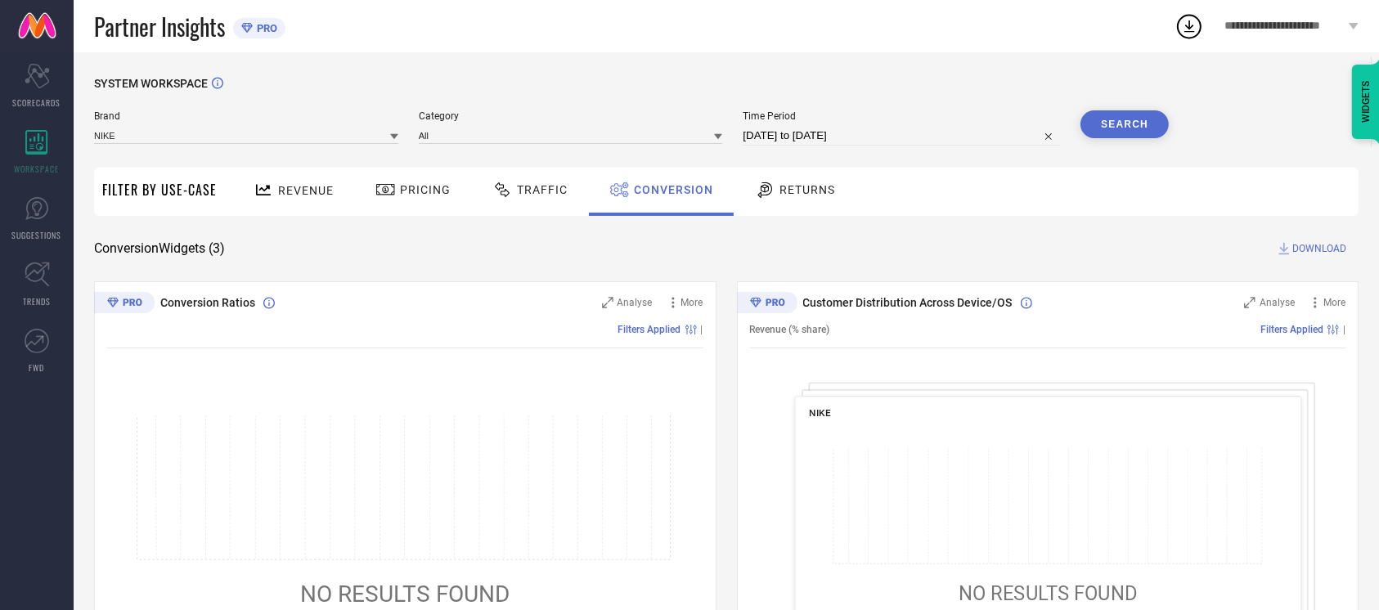
click at [1138, 121] on button "Search" at bounding box center [1125, 124] width 88 height 28
click at [729, 236] on div "SYSTEM WORKSPACE Brand NIKE Category All Time Period 11-09-2025 to 11-09-2025 S…" at bounding box center [726, 598] width 1265 height 1043
click at [714, 135] on icon at bounding box center [718, 137] width 8 height 6
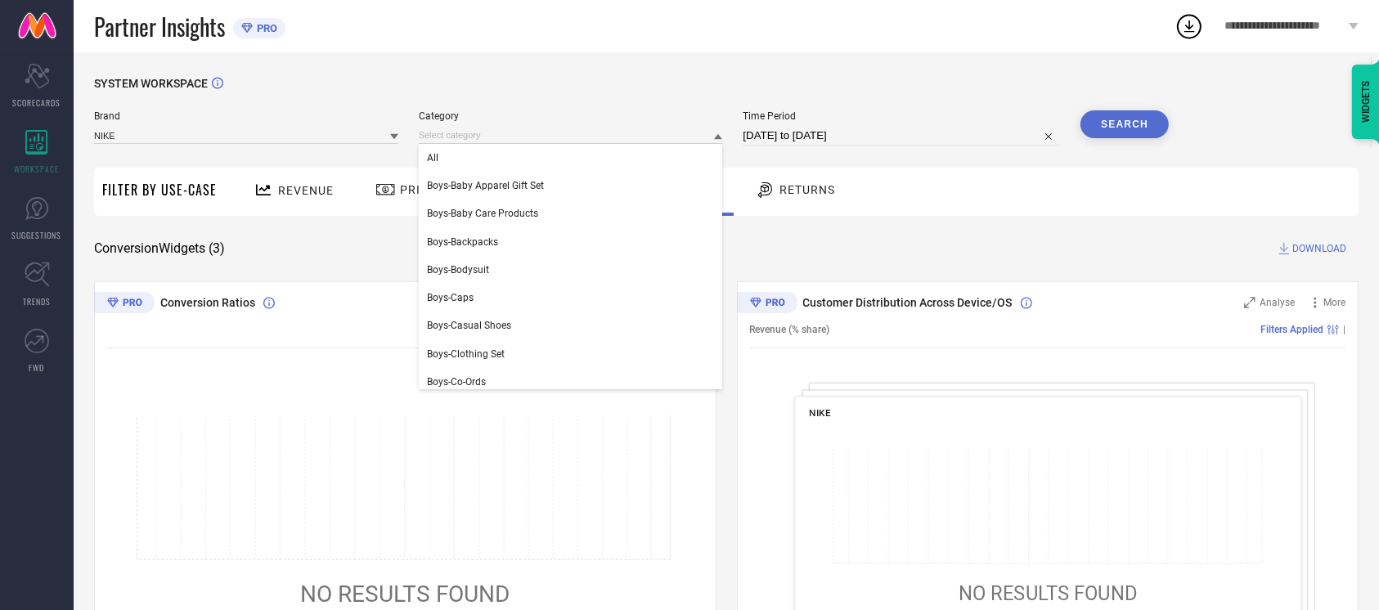
click at [657, 36] on div "Partner Insights PRO" at bounding box center [634, 26] width 1081 height 52
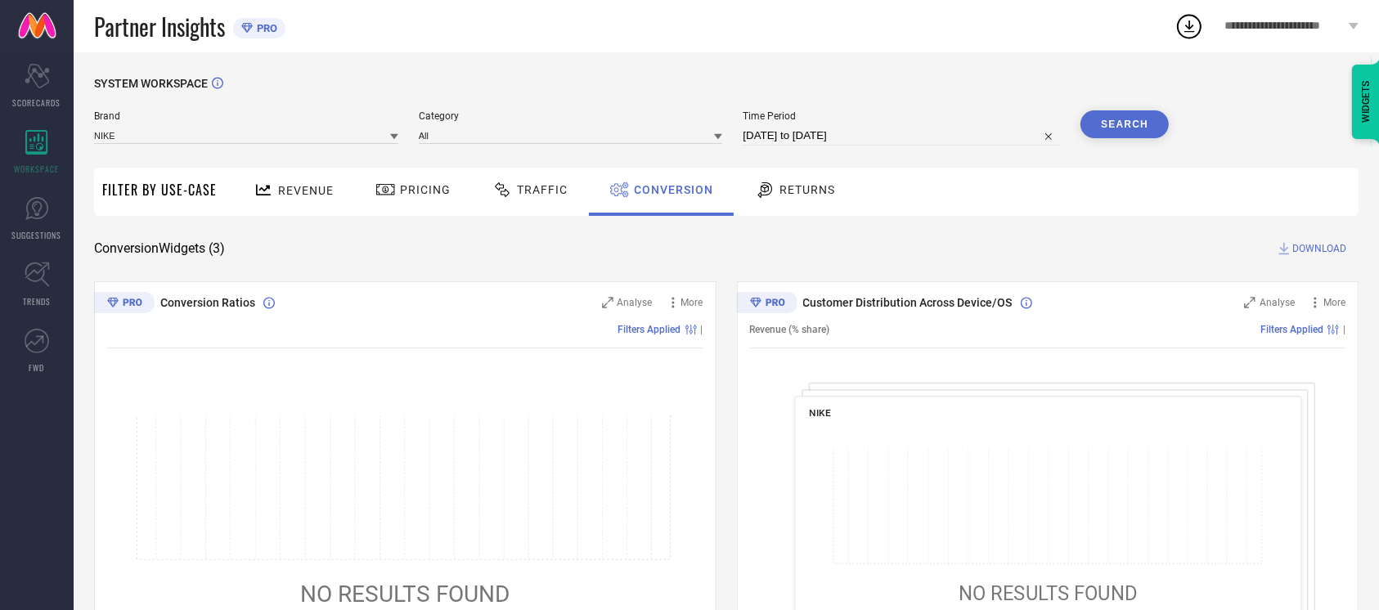
drag, startPoint x: 825, startPoint y: 0, endPoint x: 943, endPoint y: 25, distance: 121.1
click at [943, 25] on div "Partner Insights PRO" at bounding box center [634, 26] width 1081 height 52
